Goal: Task Accomplishment & Management: Complete application form

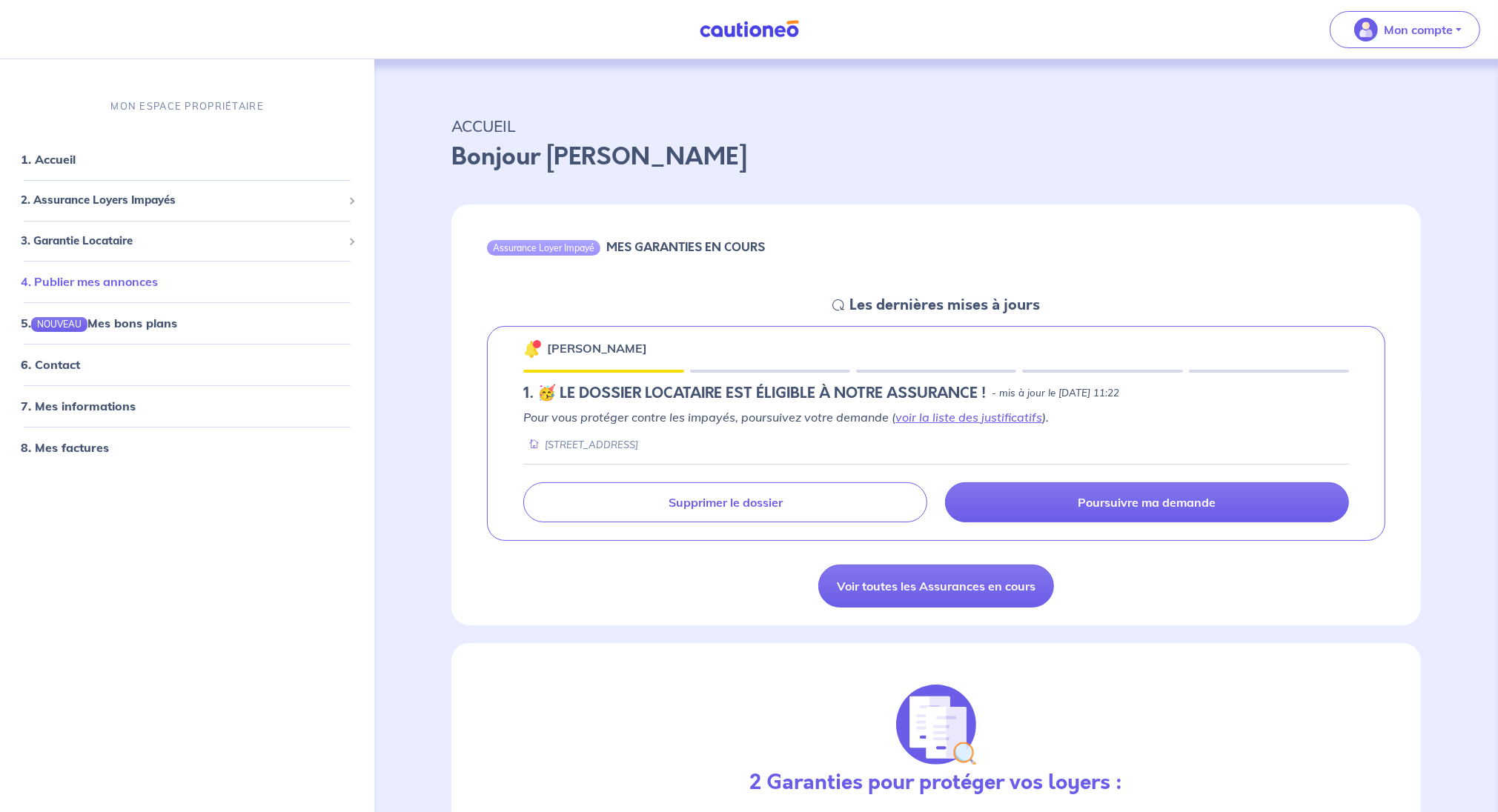
click at [112, 280] on link "4. Publier mes annonces" at bounding box center [89, 281] width 137 height 14
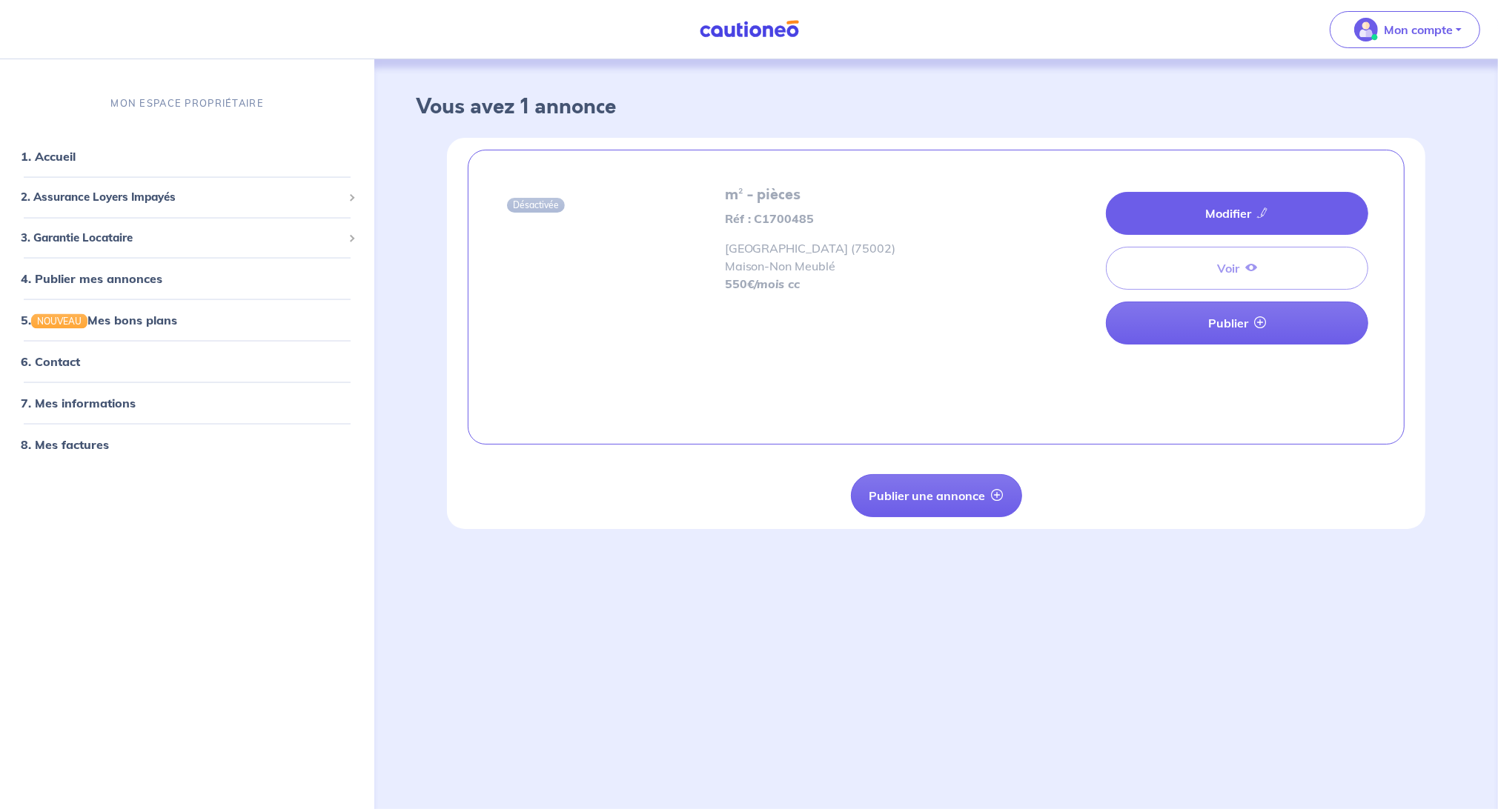
click at [1198, 208] on link "Modifier" at bounding box center [1237, 213] width 263 height 43
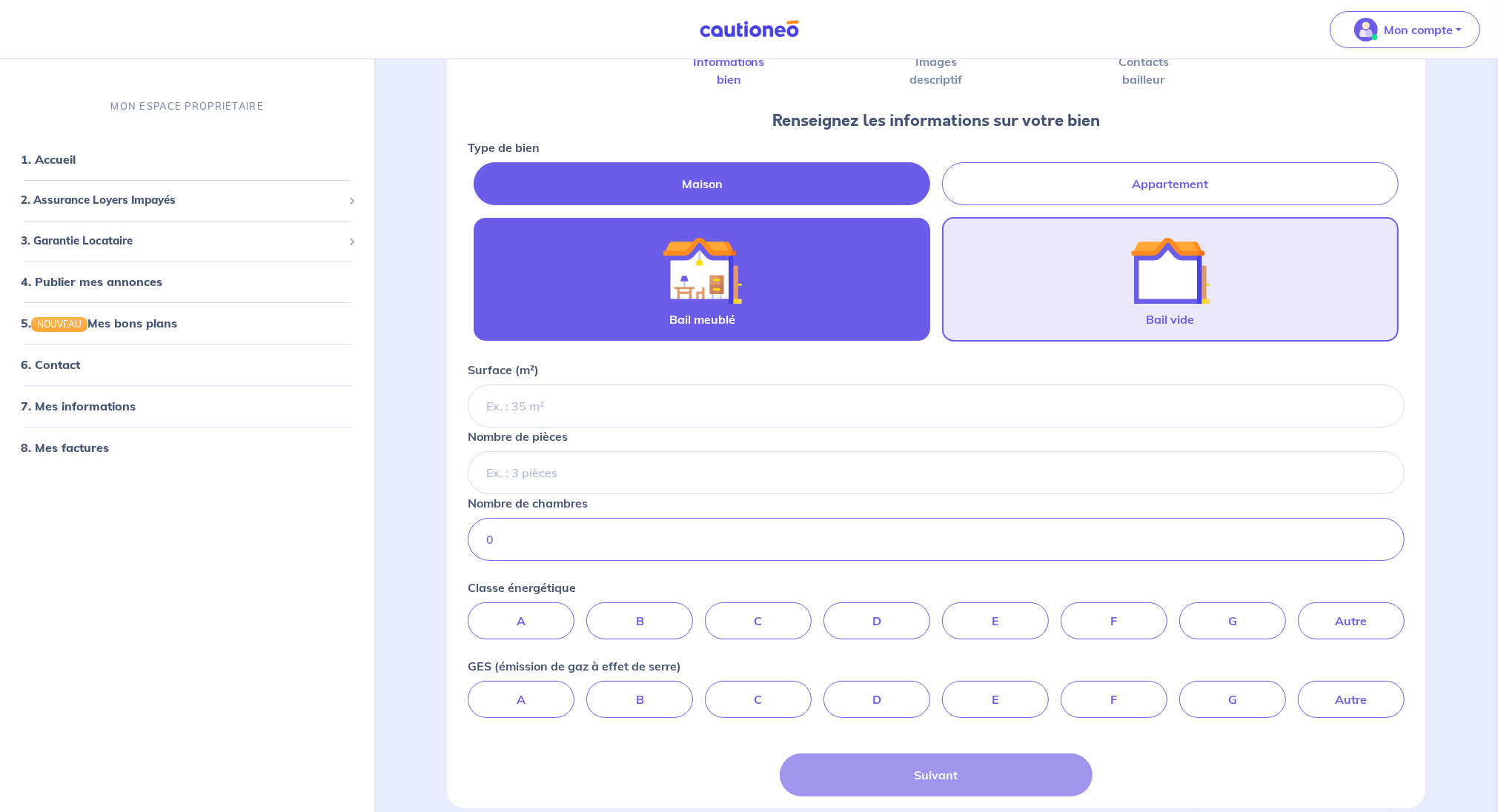
scroll to position [185, 0]
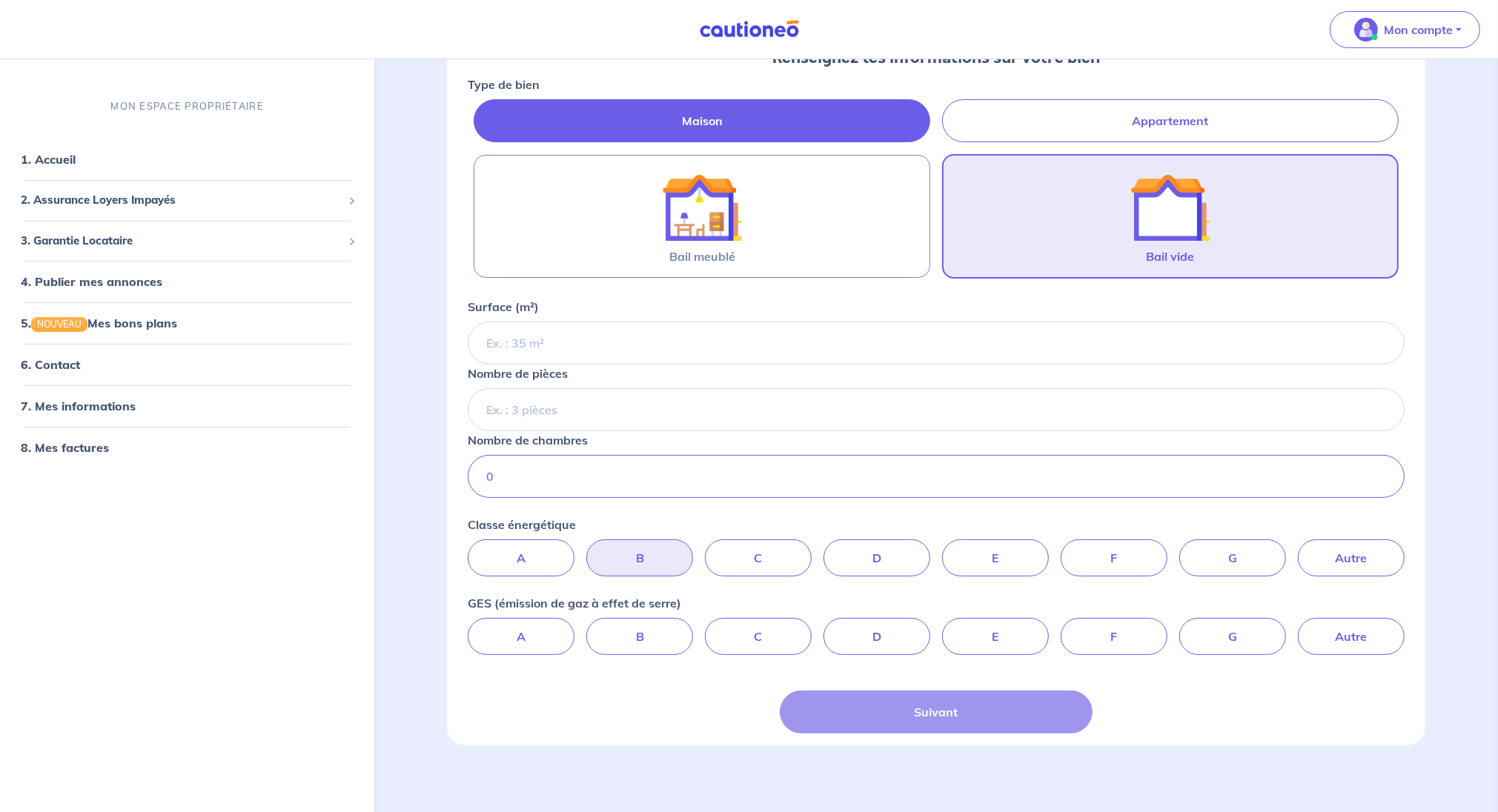
click at [664, 556] on label "B" at bounding box center [639, 557] width 107 height 37
click at [932, 549] on input "B" at bounding box center [936, 543] width 9 height 9
radio input "true"
click at [901, 631] on label "D" at bounding box center [876, 635] width 107 height 37
click at [932, 628] on input "D" at bounding box center [936, 622] width 9 height 9
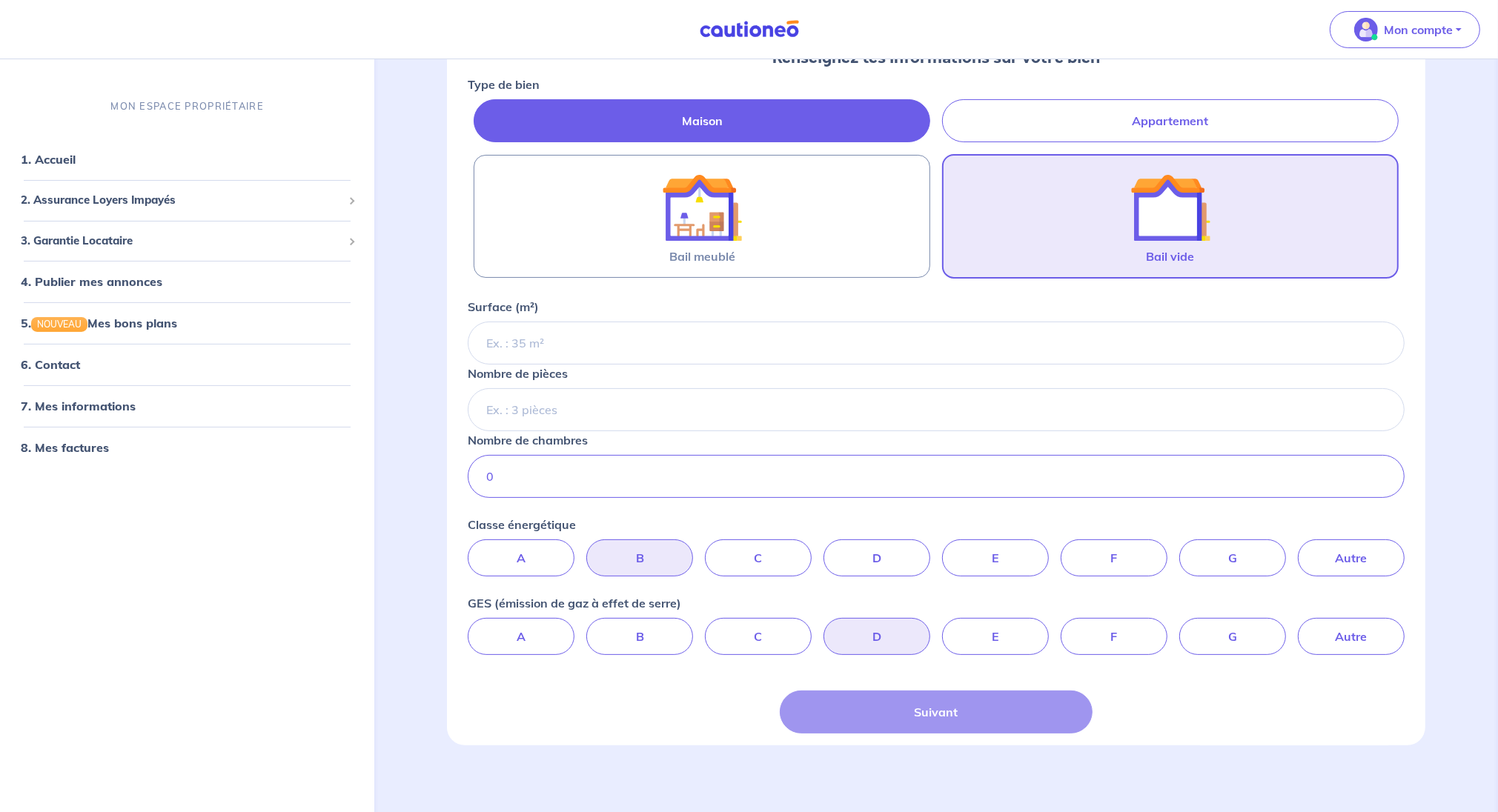
radio input "true"
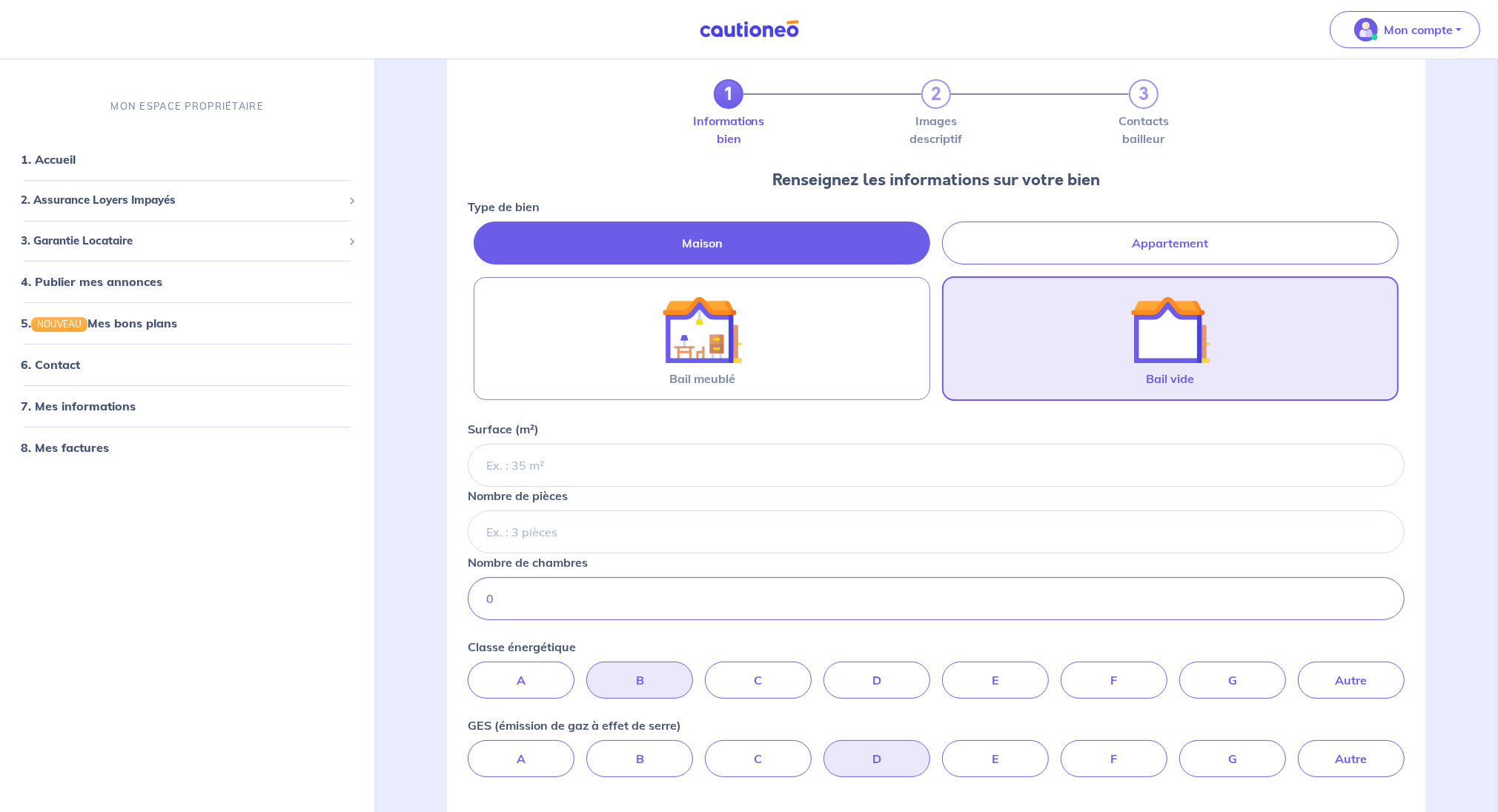
scroll to position [0, 0]
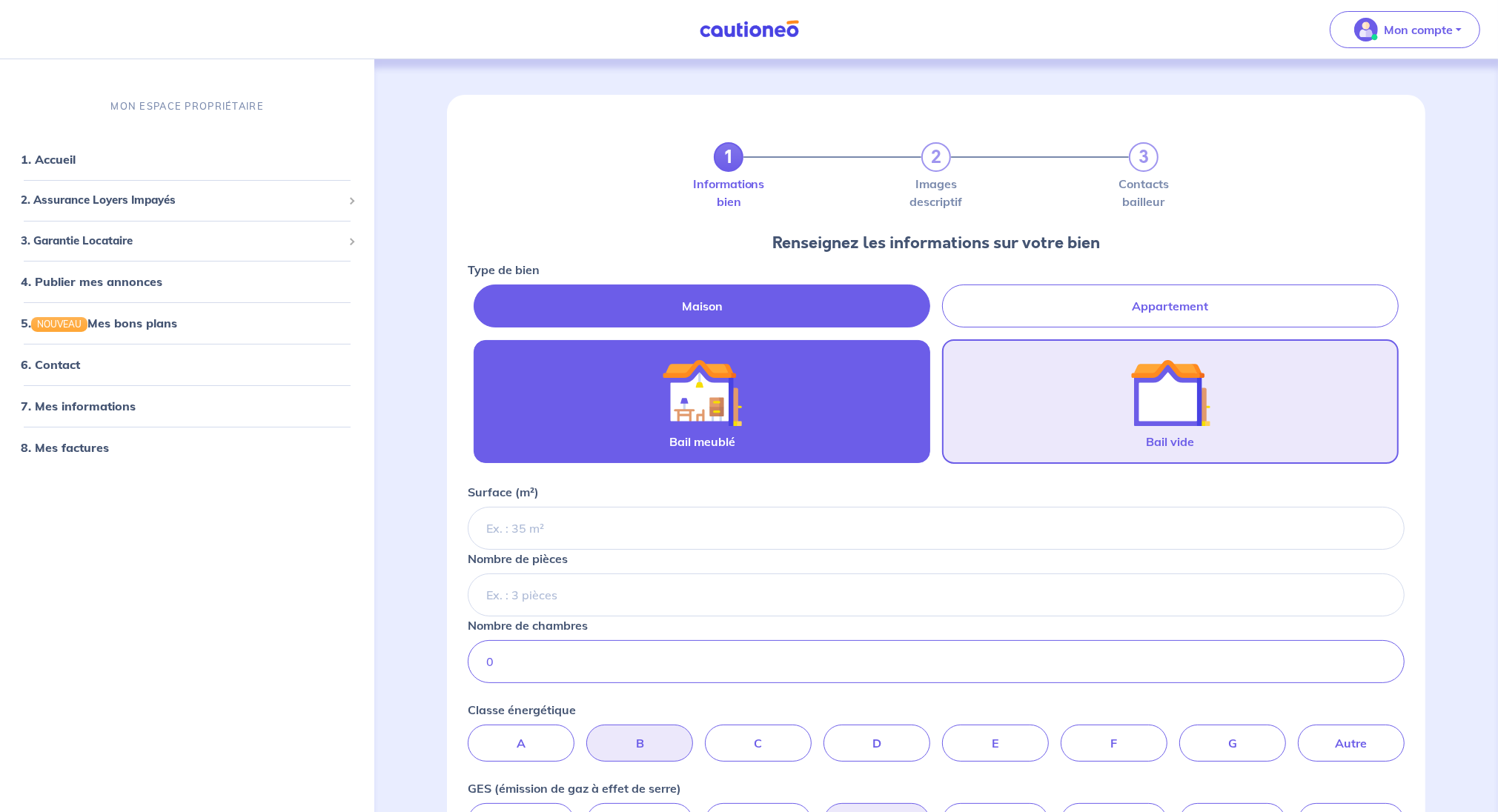
click at [746, 403] on div at bounding box center [702, 392] width 210 height 80
click at [0, 0] on input "Bail meublé" at bounding box center [0, 0] width 0 height 0
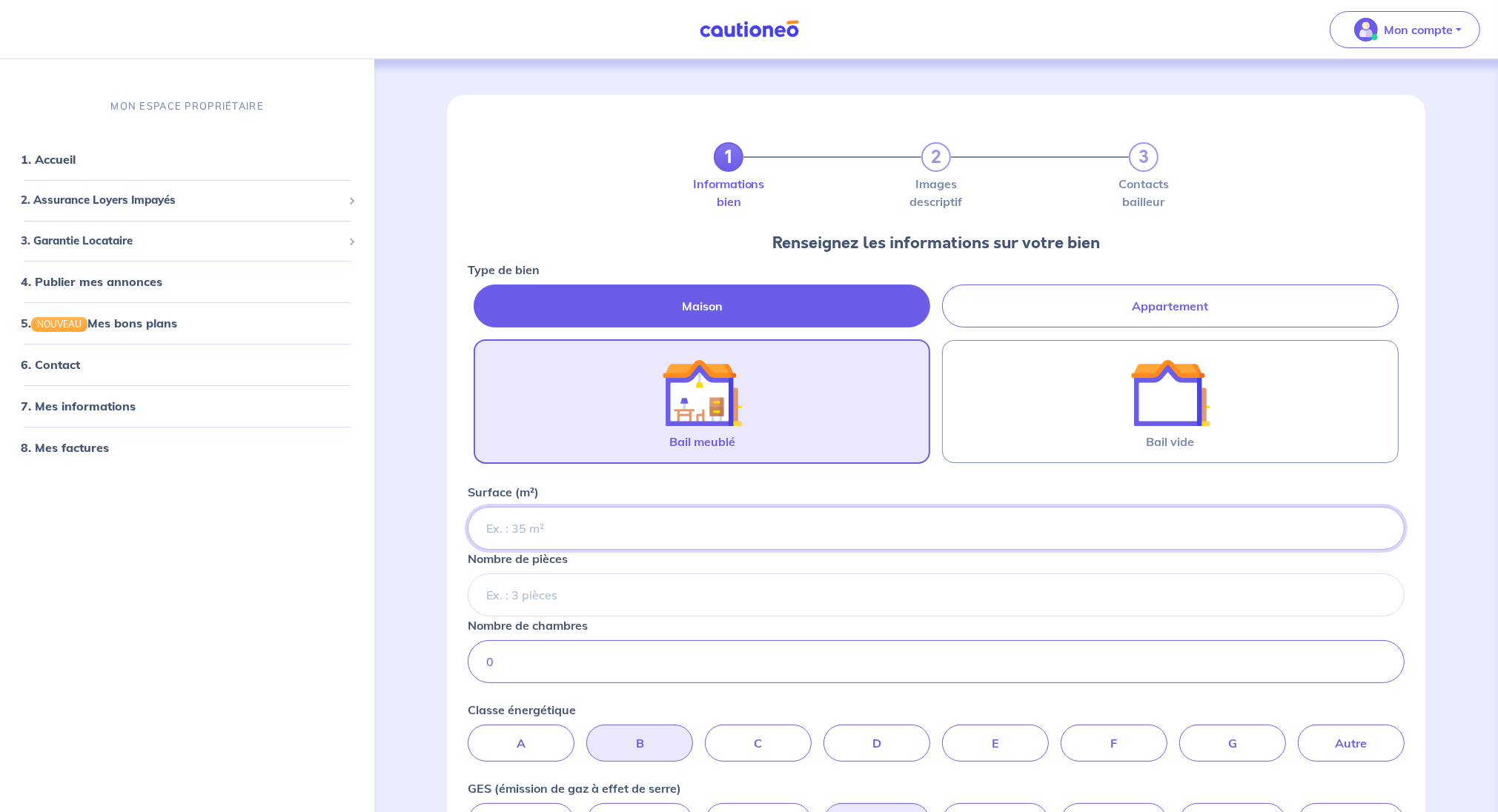
click at [503, 518] on input "Surface (m²)" at bounding box center [936, 528] width 937 height 43
type input "45"
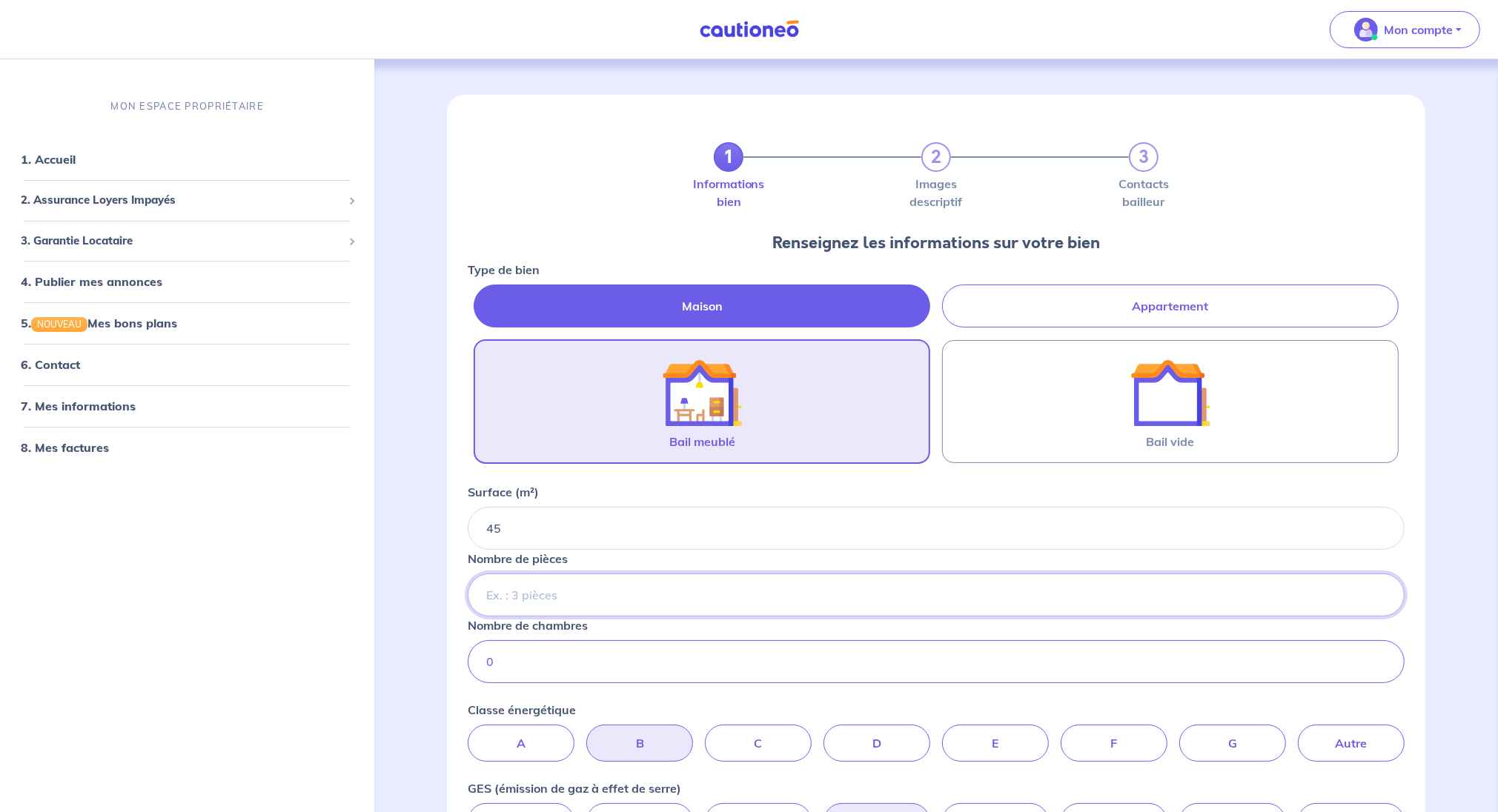
click at [495, 589] on input "Nombre de pièces" at bounding box center [936, 594] width 937 height 43
type input "3"
drag, startPoint x: 495, startPoint y: 662, endPoint x: 471, endPoint y: 660, distance: 24.1
click at [471, 661] on input "0" at bounding box center [936, 662] width 937 height 43
type input "1"
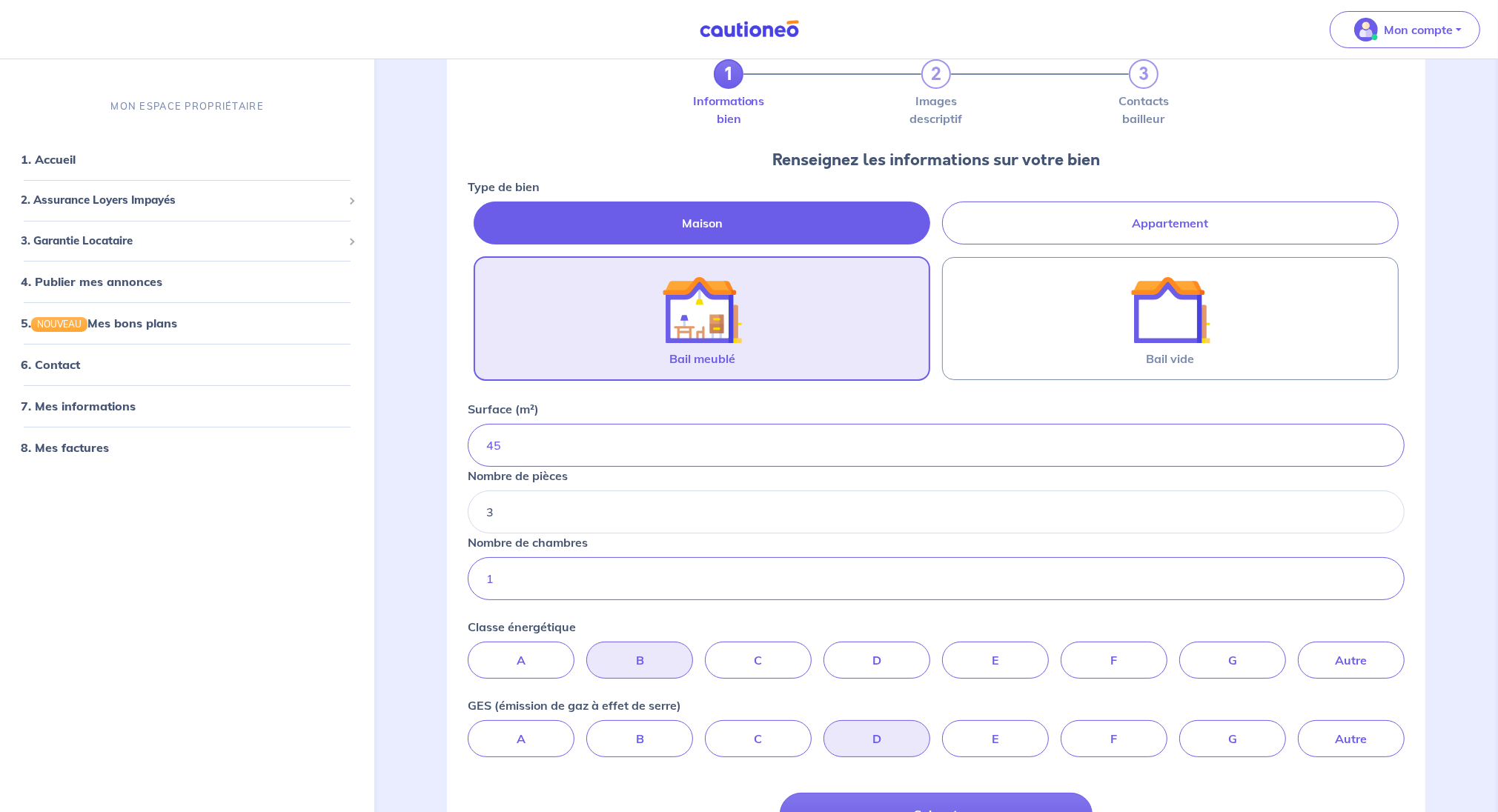
scroll to position [185, 0]
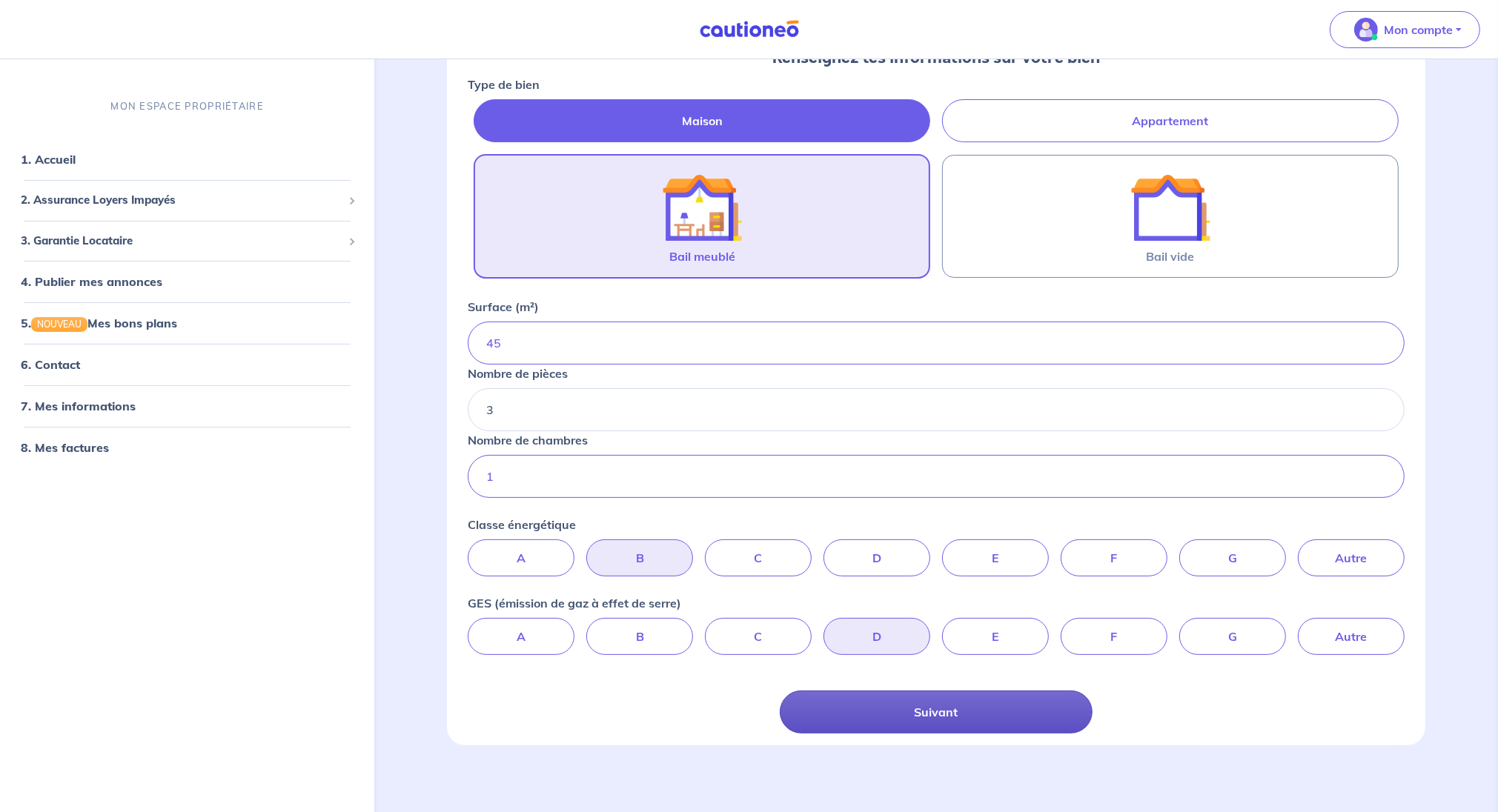
click at [964, 711] on button "Suivant" at bounding box center [936, 712] width 312 height 43
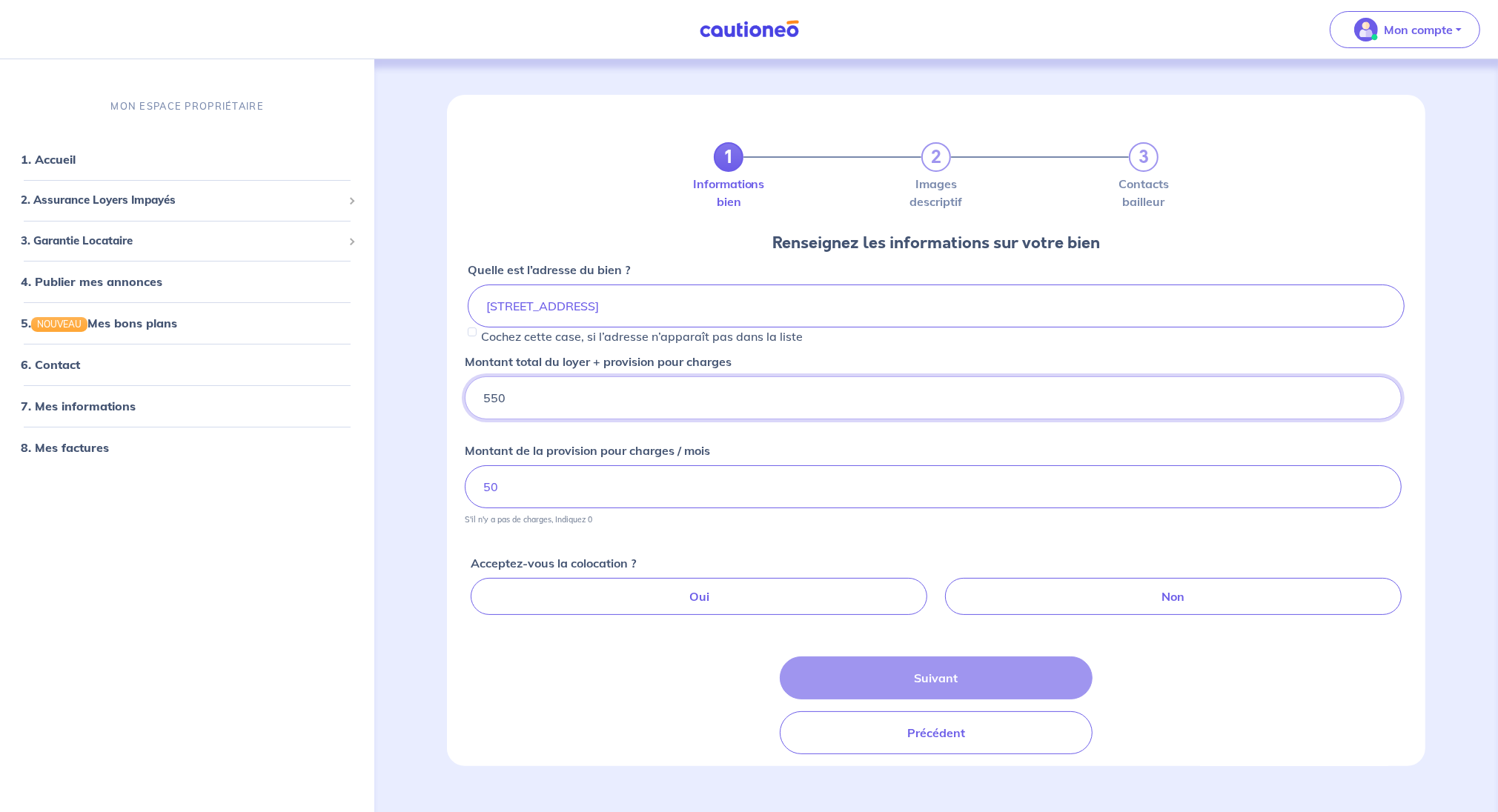
drag, startPoint x: 491, startPoint y: 397, endPoint x: 473, endPoint y: 397, distance: 18.0
click at [473, 397] on input "550" at bounding box center [933, 397] width 937 height 43
type input "1550"
click at [823, 587] on label "Oui" at bounding box center [699, 596] width 456 height 37
click at [934, 587] on input "Oui" at bounding box center [938, 583] width 9 height 9
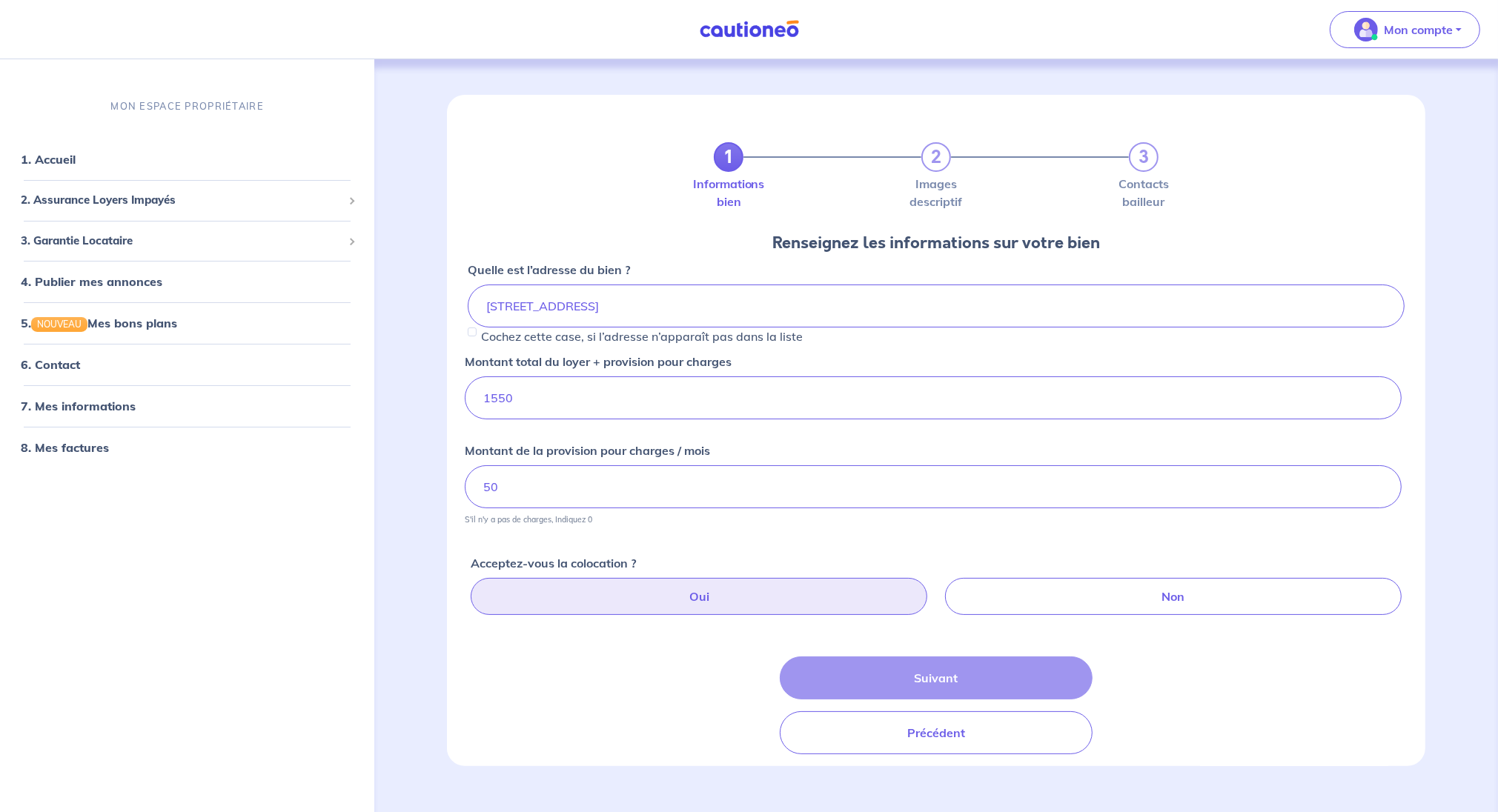
radio input "true"
click at [887, 664] on button "Suivant" at bounding box center [936, 678] width 312 height 43
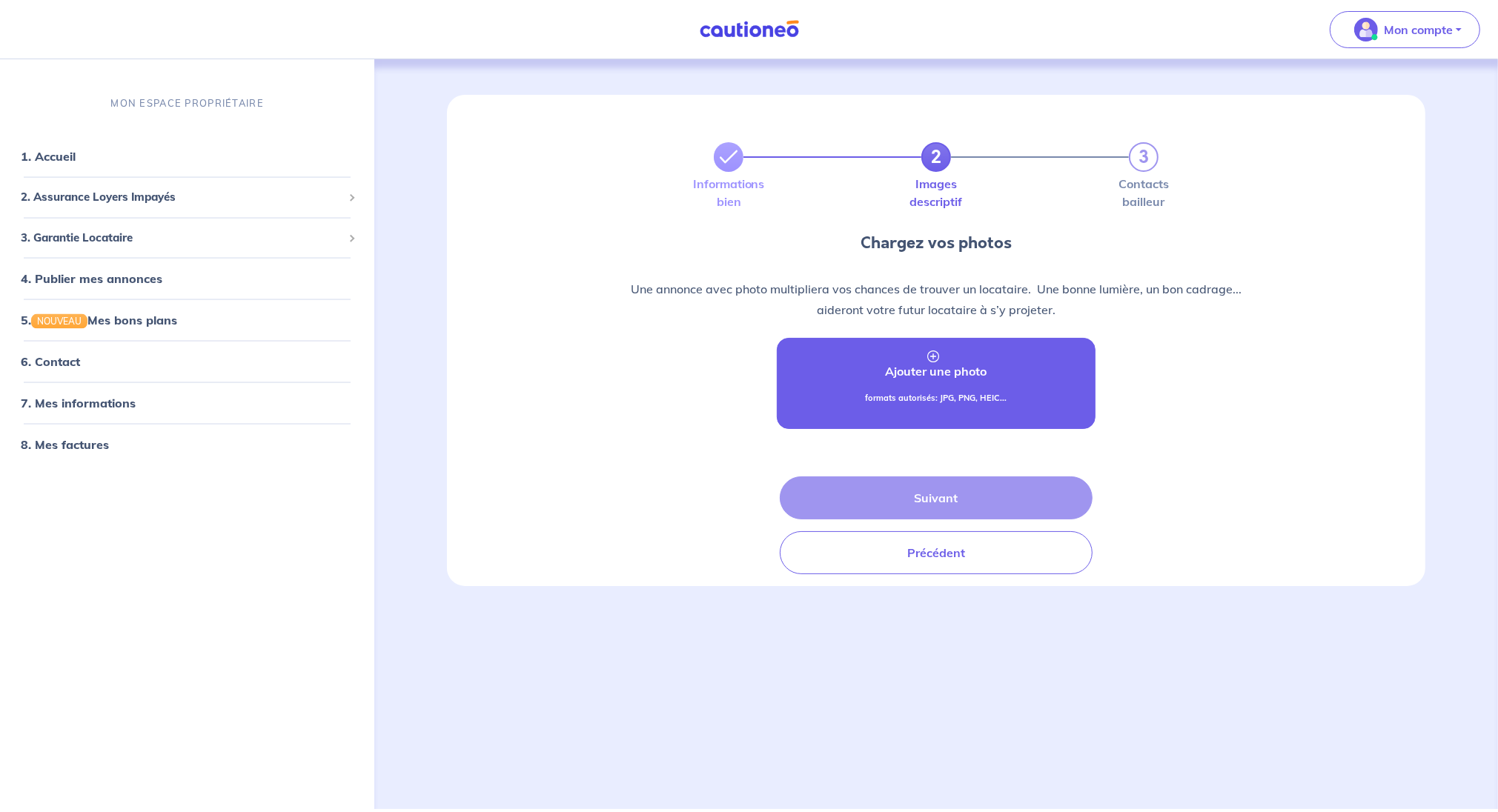
click at [937, 372] on p "Ajouter une photo" at bounding box center [936, 371] width 102 height 18
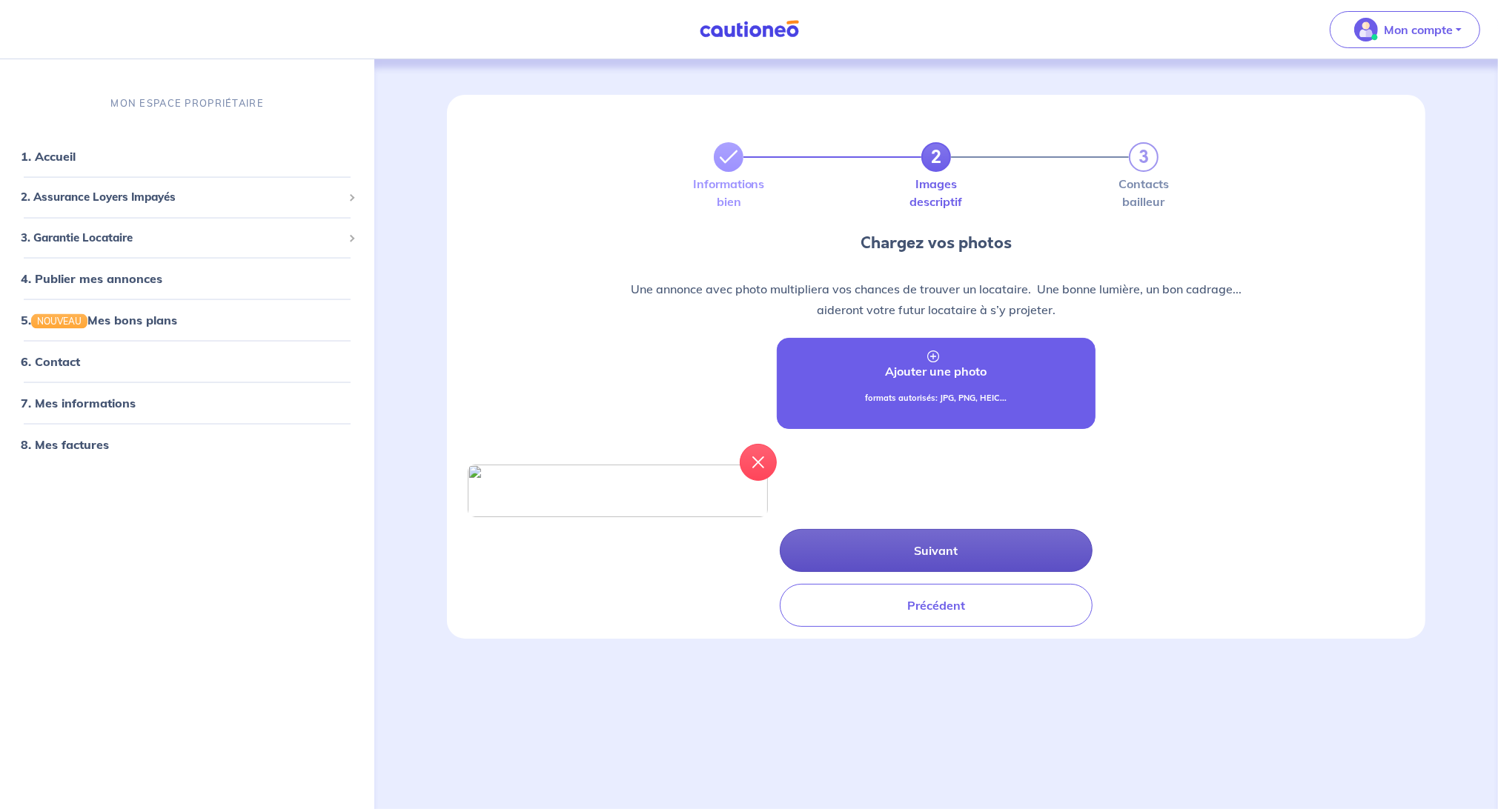
click at [922, 572] on button "Suivant" at bounding box center [936, 550] width 312 height 43
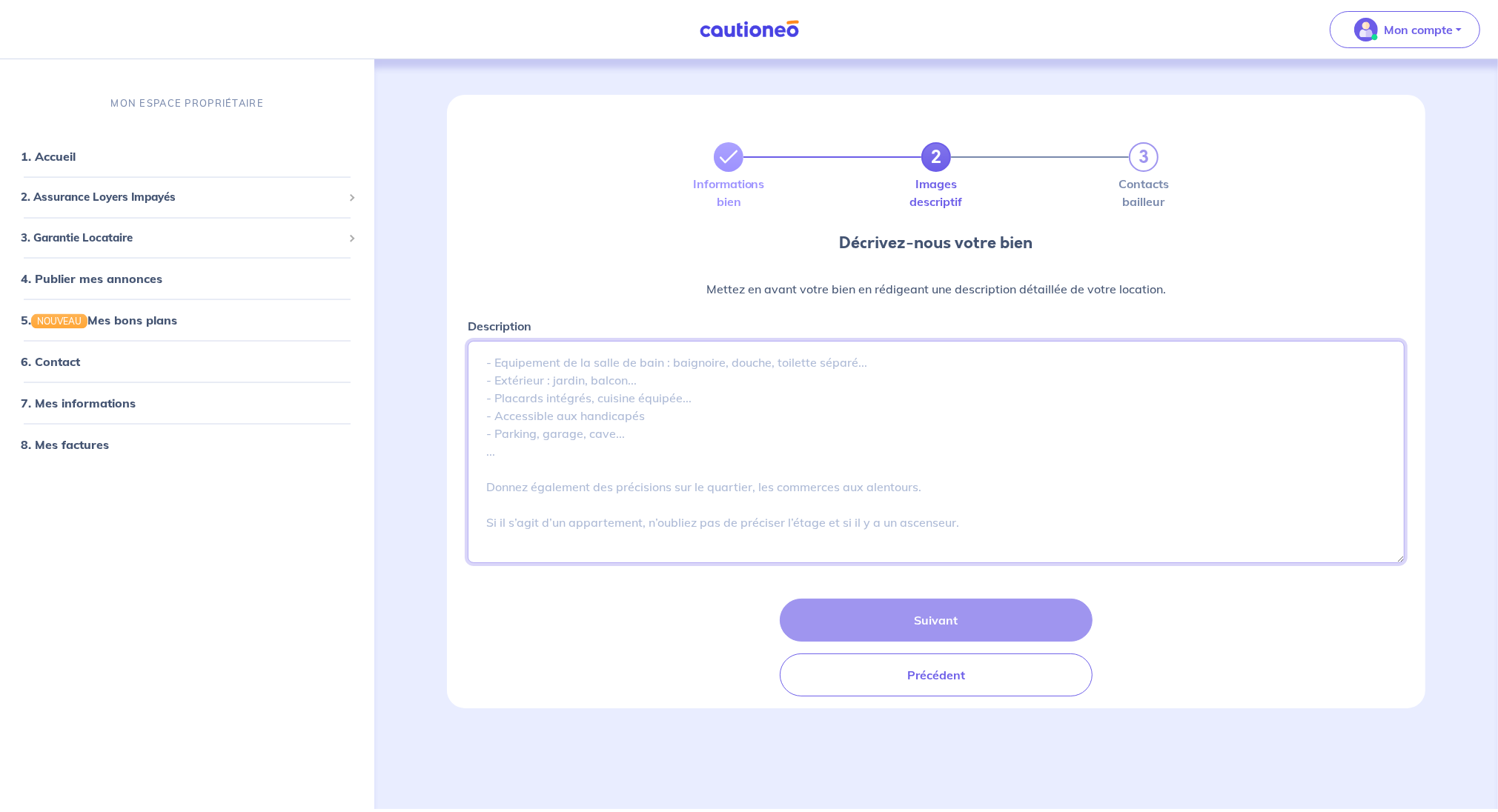
click at [523, 376] on textarea "Description" at bounding box center [936, 452] width 937 height 223
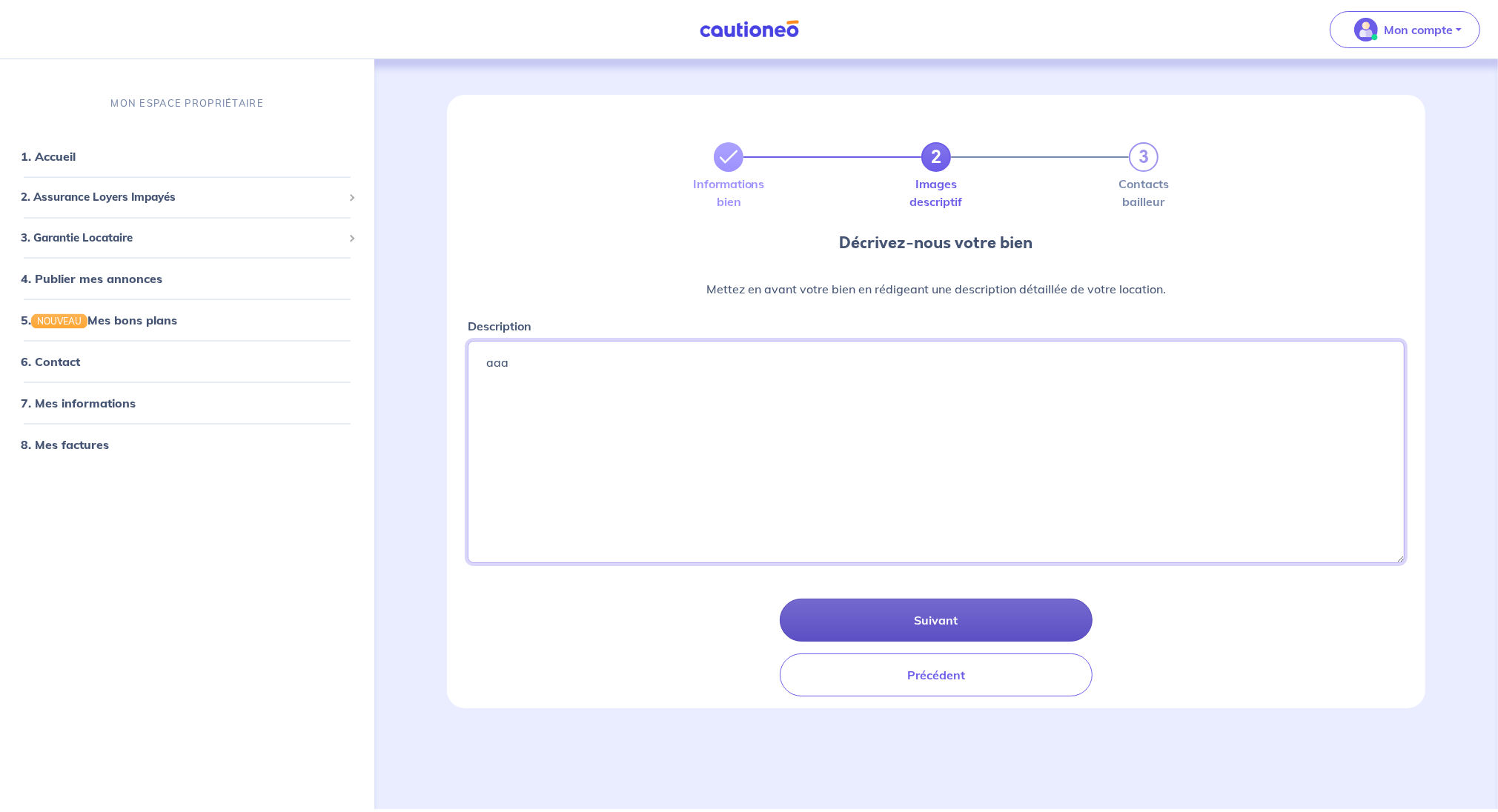
type textarea "aaa"
click at [877, 614] on button "Suivant" at bounding box center [936, 620] width 312 height 43
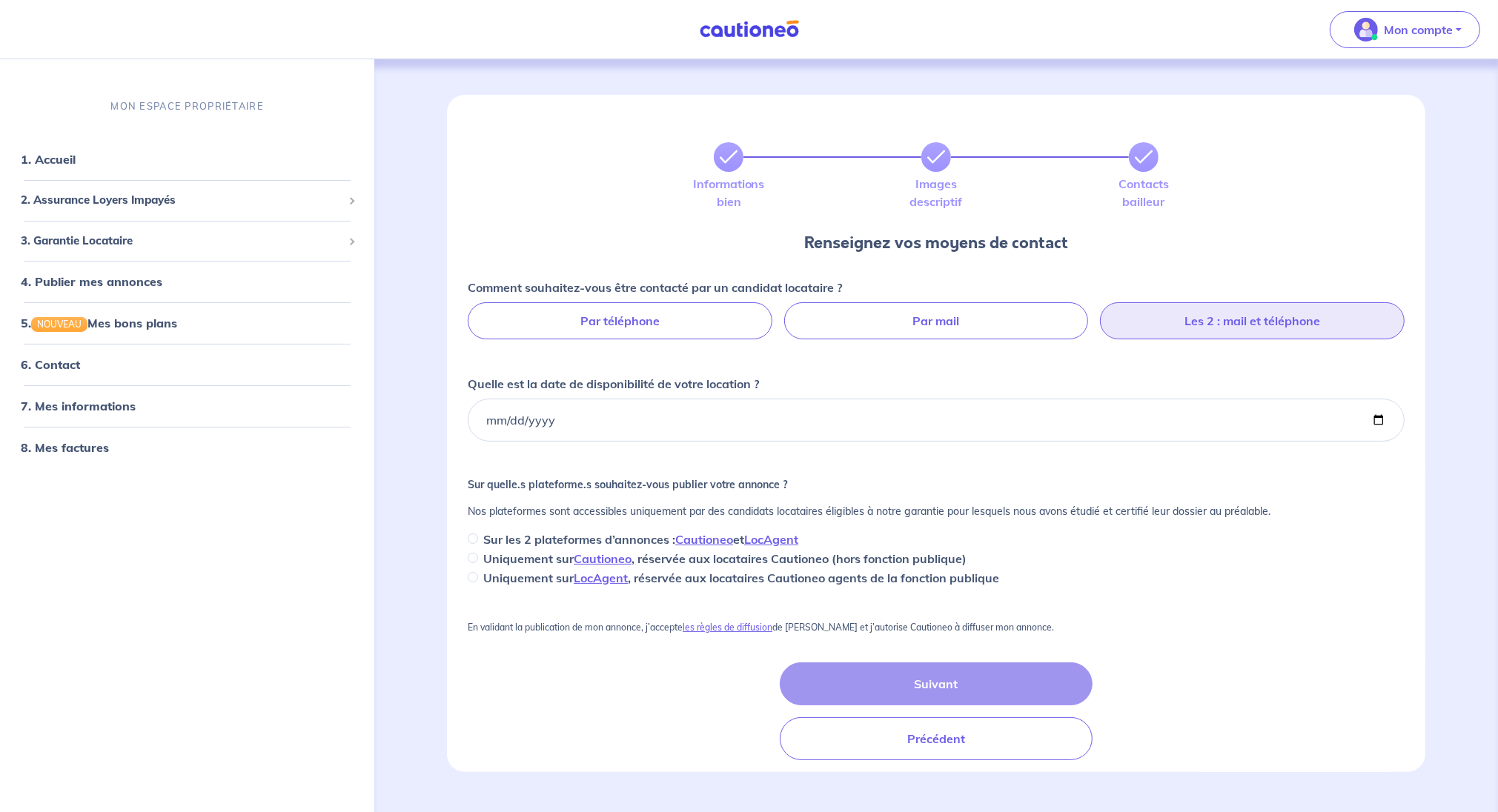
click at [1228, 309] on label "Les 2 : mail et téléphone" at bounding box center [1251, 320] width 305 height 37
click at [941, 309] on input "Les 2 : mail et téléphone" at bounding box center [936, 306] width 9 height 9
radio input "true"
select select "FR"
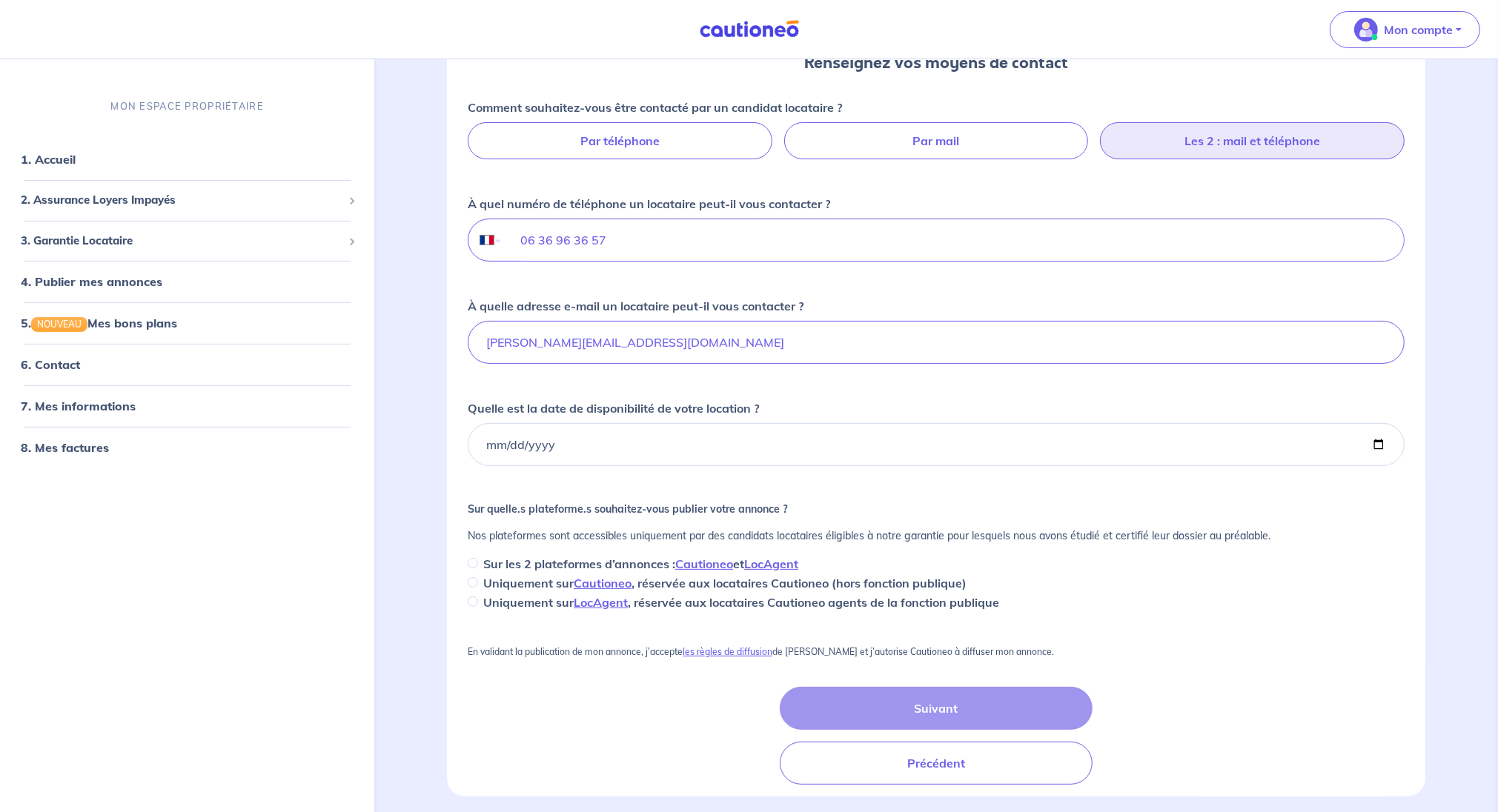
scroll to position [232, 0]
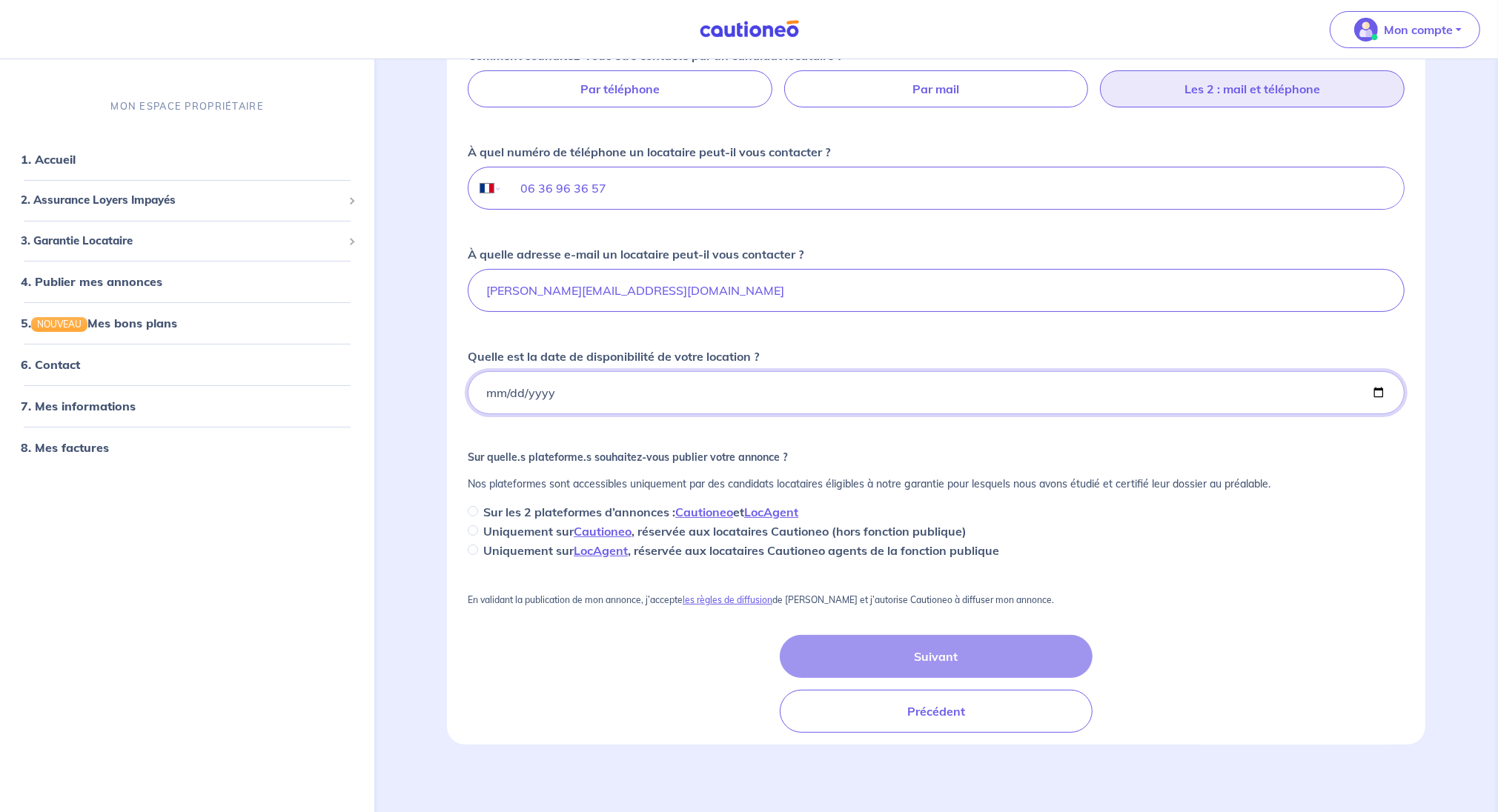
click at [564, 394] on input "Quelle est la date de disponibilité de votre location ?" at bounding box center [936, 392] width 937 height 43
click at [1374, 388] on input "Quelle est la date de disponibilité de votre location ?" at bounding box center [936, 392] width 937 height 43
type input "[DATE]"
click at [469, 509] on input "Sur les 2 plateformes d’annonces : Cautioneo et LocAgent" at bounding box center [473, 511] width 10 height 10
radio input "true"
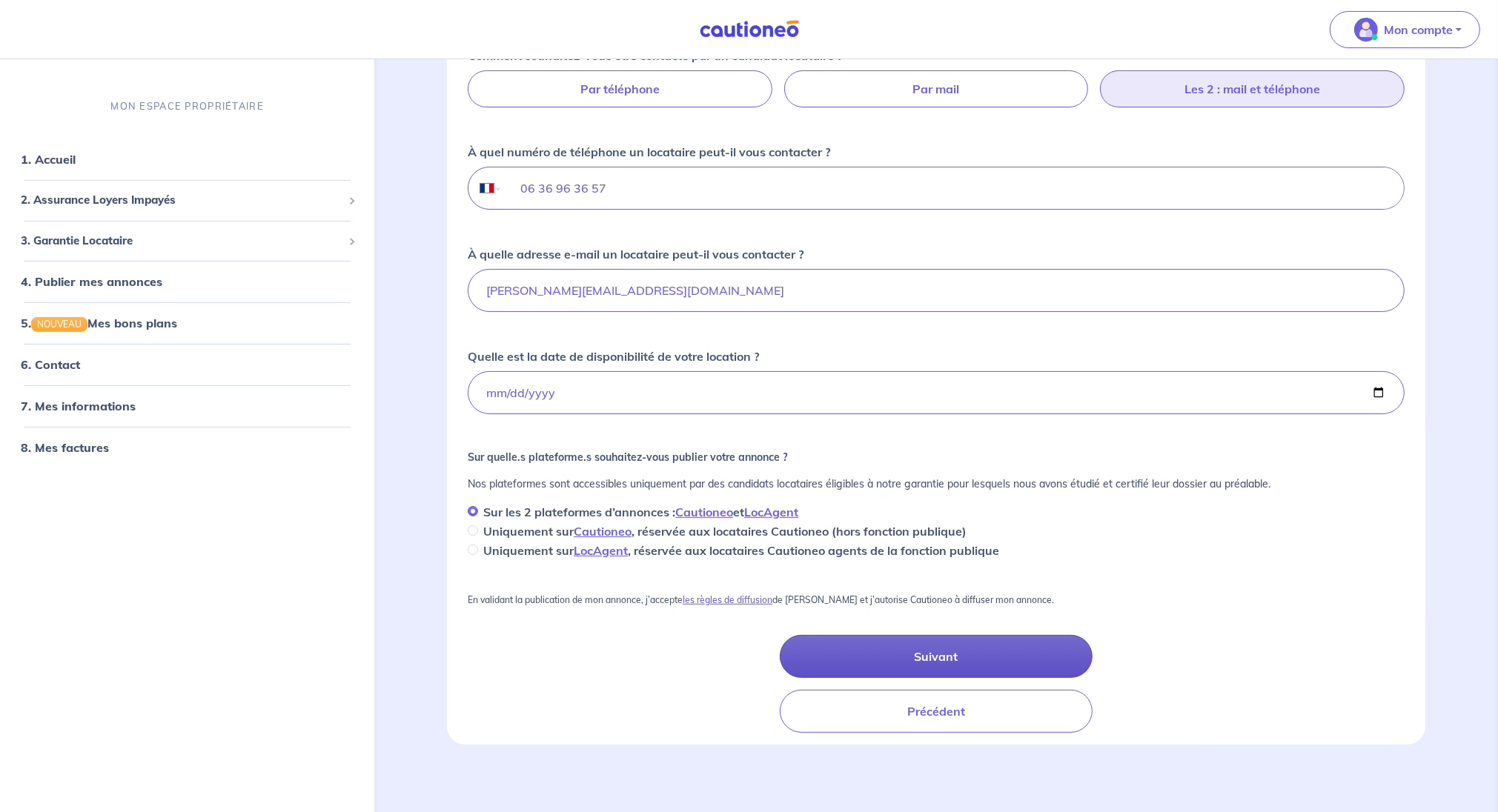
click at [856, 653] on button "Suivant" at bounding box center [936, 656] width 312 height 43
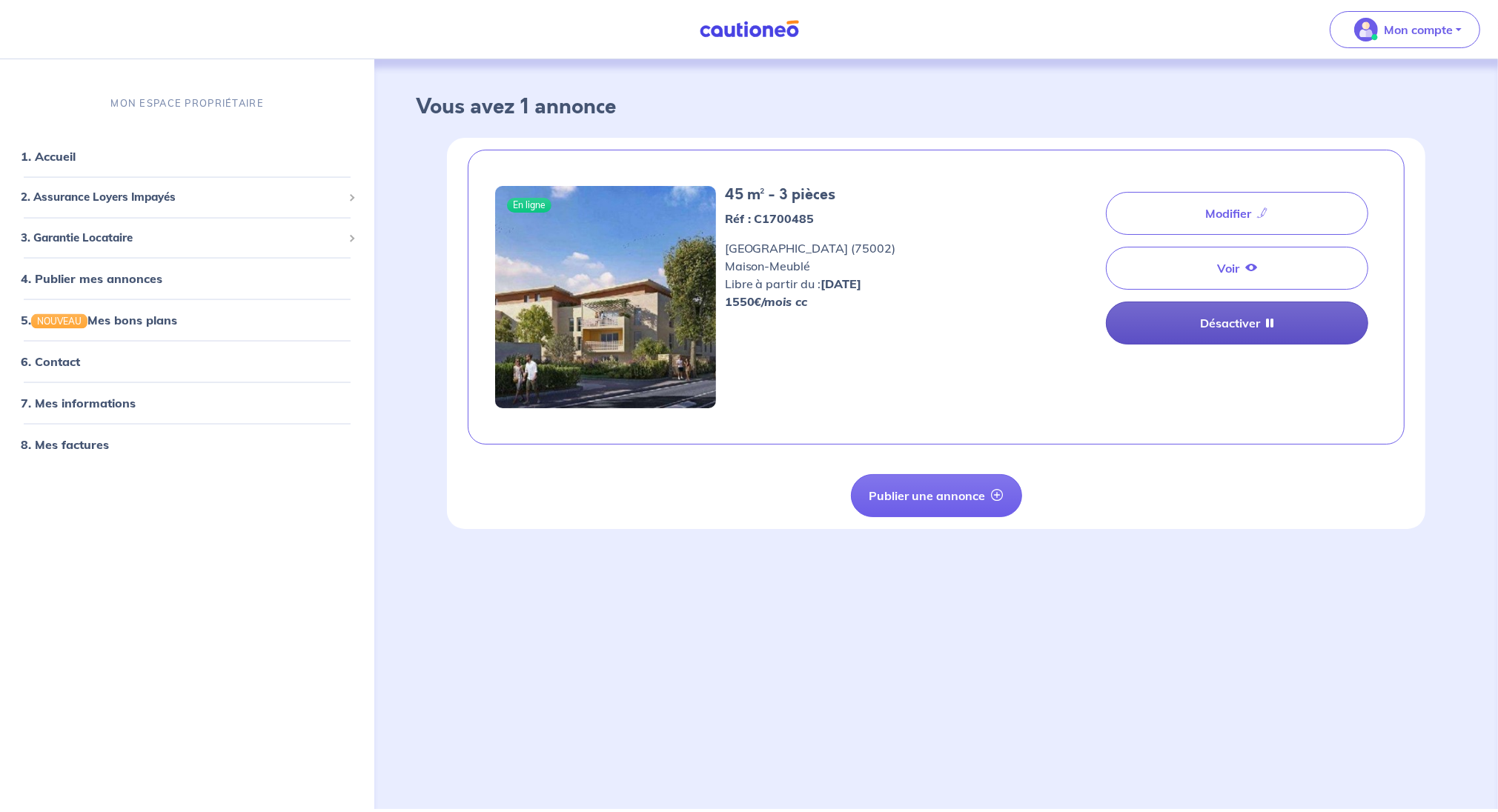
click at [1257, 324] on link "Désactiver" at bounding box center [1237, 323] width 263 height 43
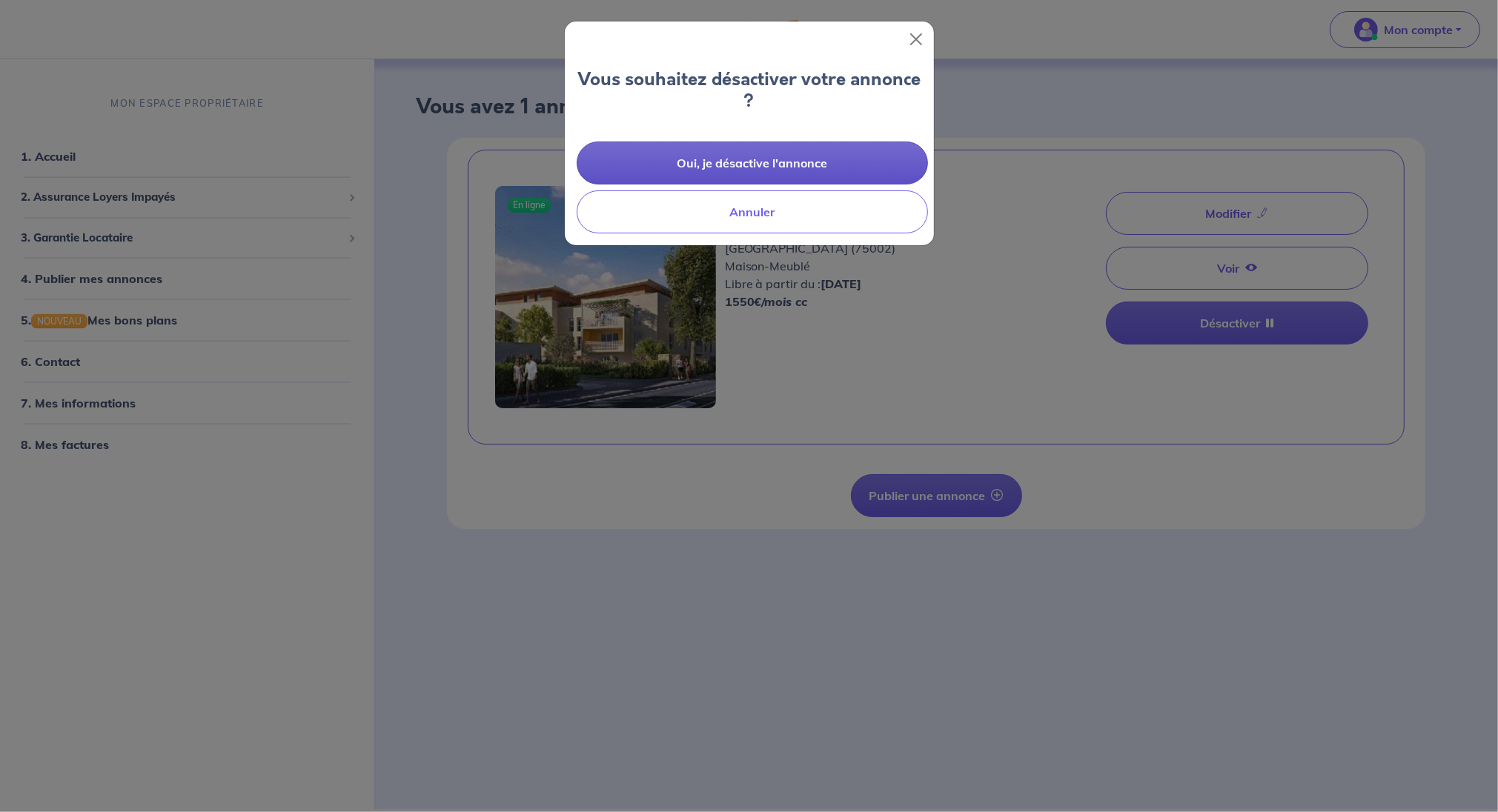
click at [761, 160] on button "Oui, je désactive l'annonce" at bounding box center [752, 163] width 351 height 43
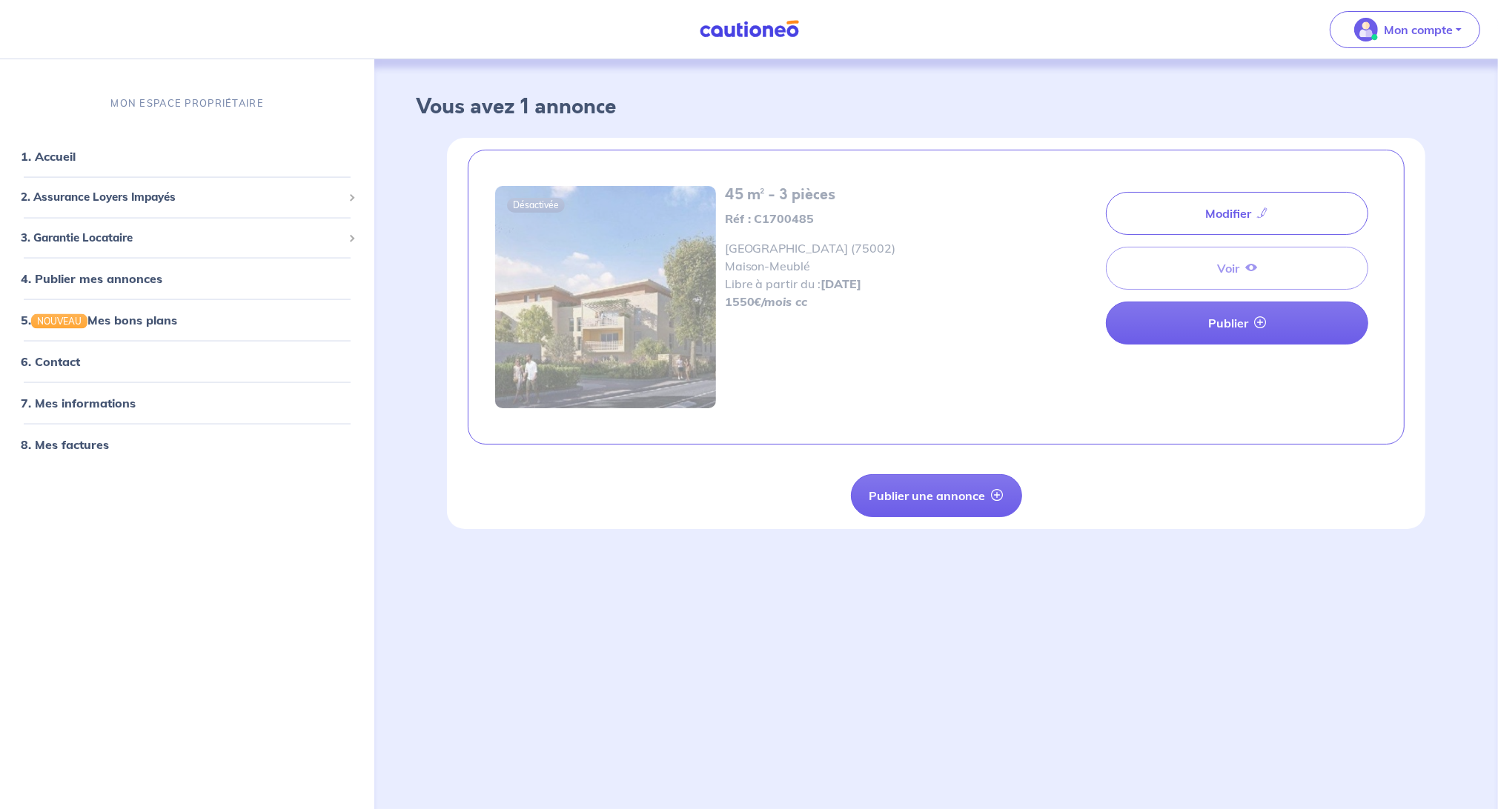
click at [1174, 270] on div "Modifier Voir Publier" at bounding box center [1237, 268] width 263 height 165
